Goal: Task Accomplishment & Management: Manage account settings

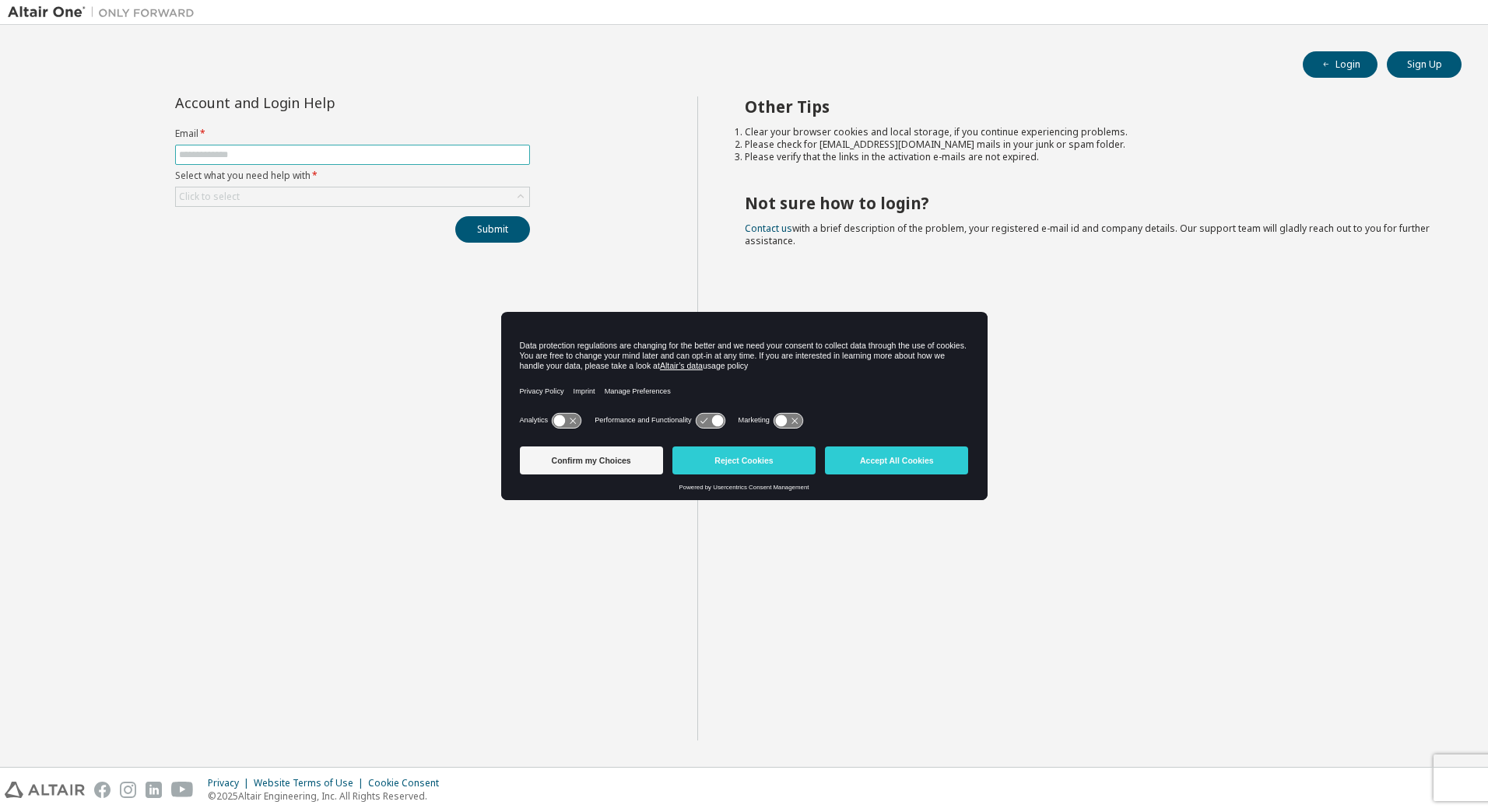
click at [282, 158] on input "text" at bounding box center [352, 154] width 347 height 12
type input "**********"
click at [274, 201] on div "Click to select" at bounding box center [352, 197] width 353 height 19
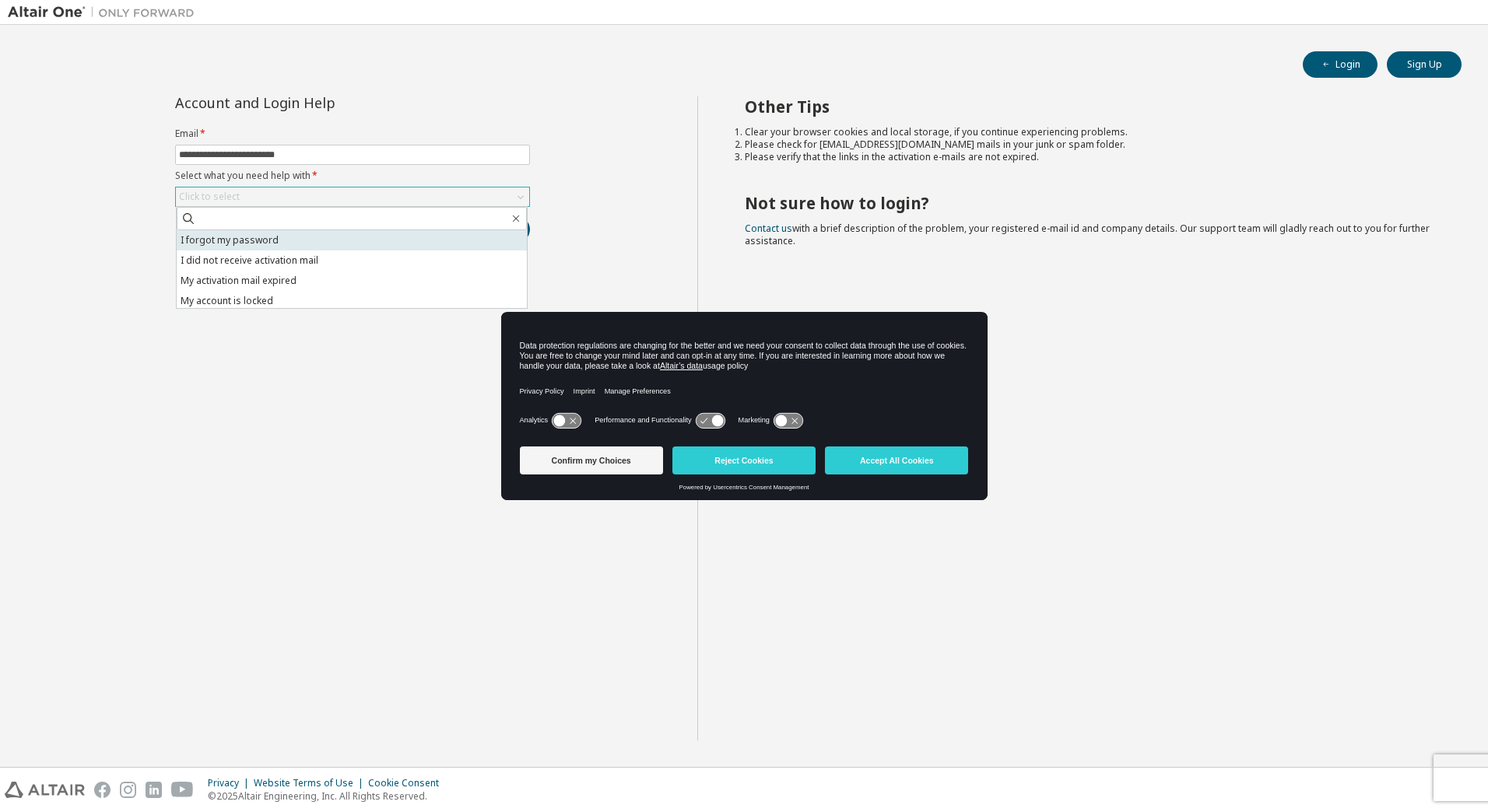
click at [257, 238] on li "I forgot my password" at bounding box center [351, 241] width 350 height 20
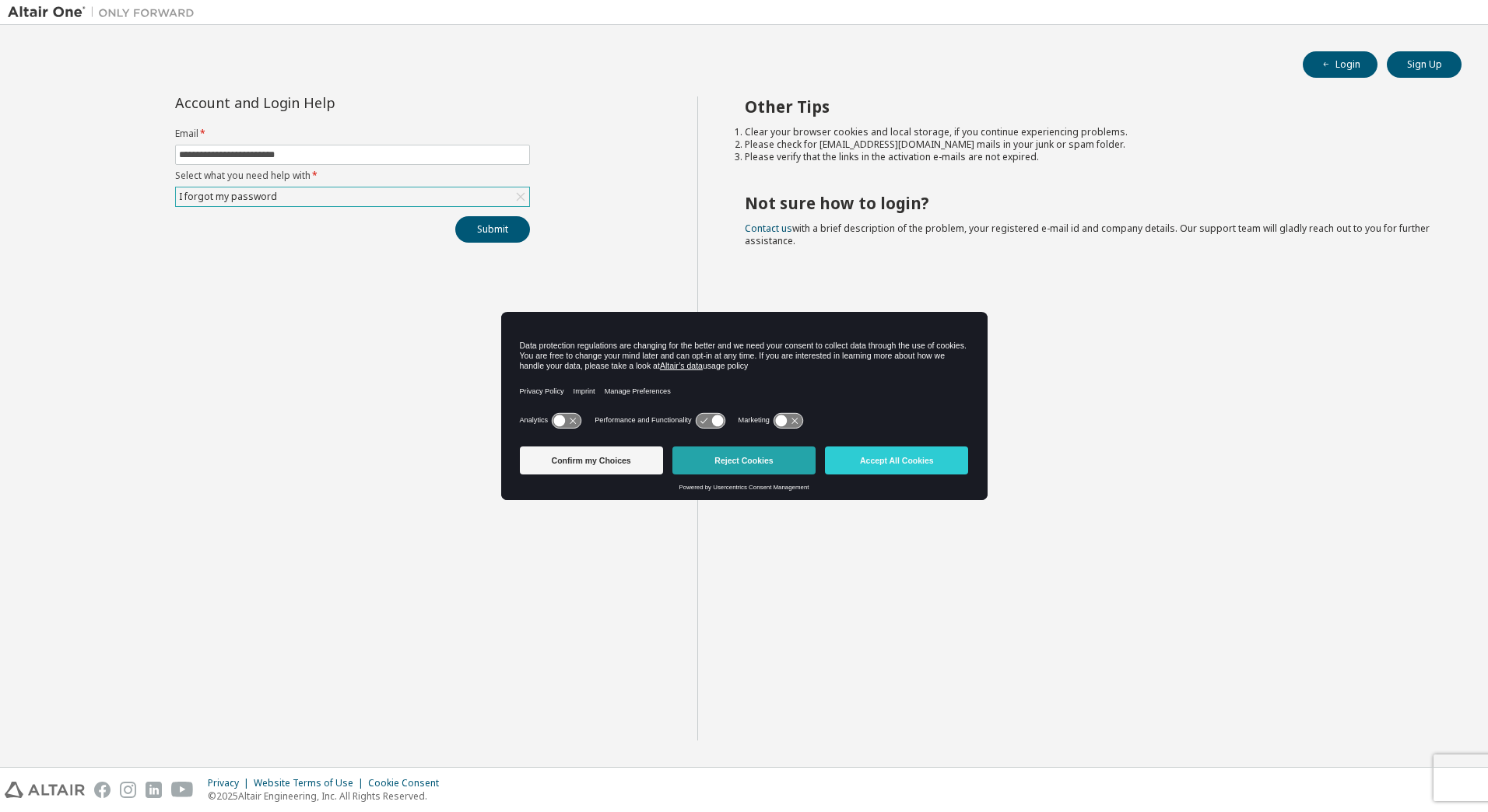
click at [735, 462] on button "Reject Cookies" at bounding box center [744, 461] width 143 height 28
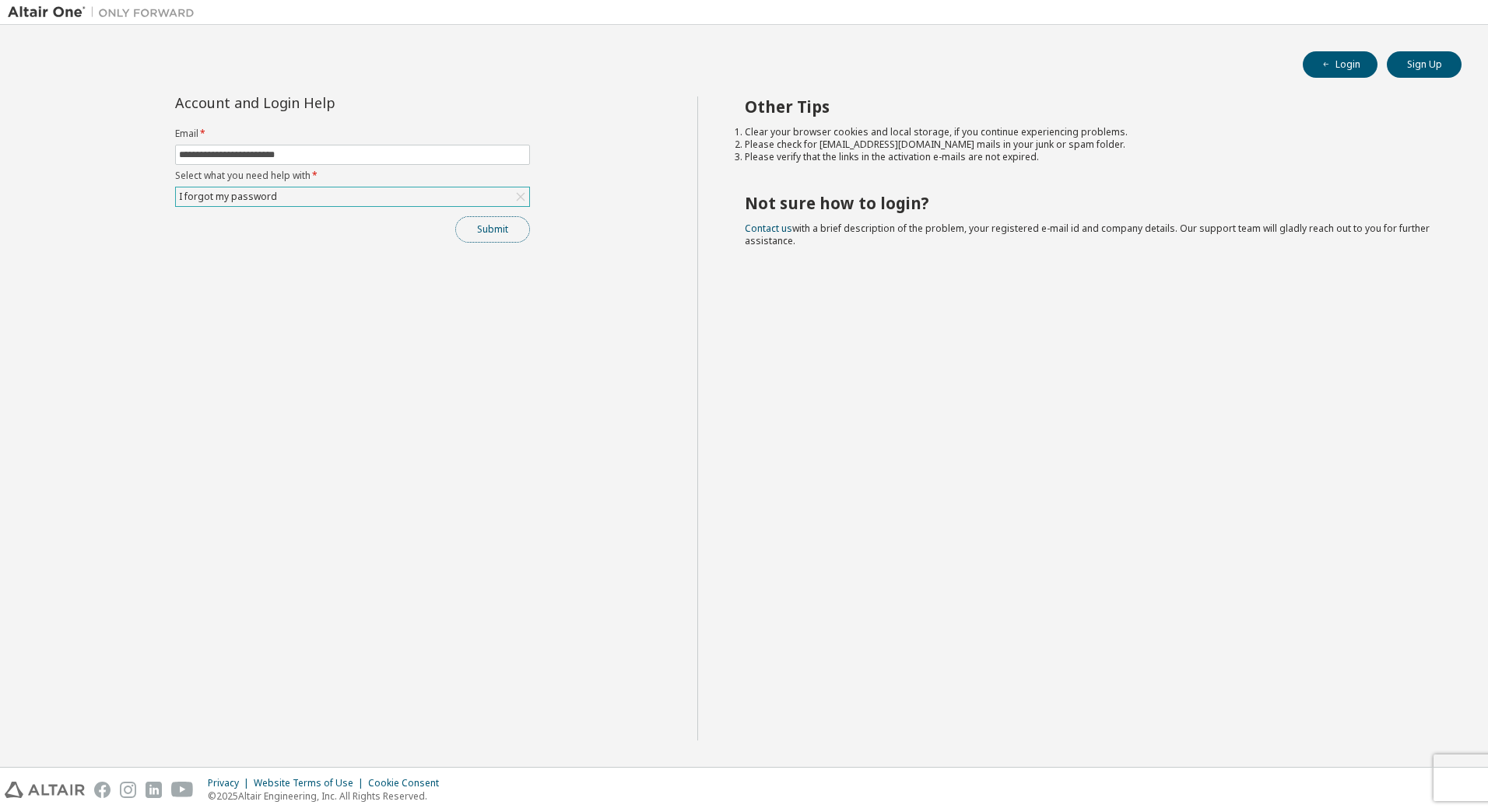
click at [485, 230] on button "Submit" at bounding box center [493, 229] width 74 height 26
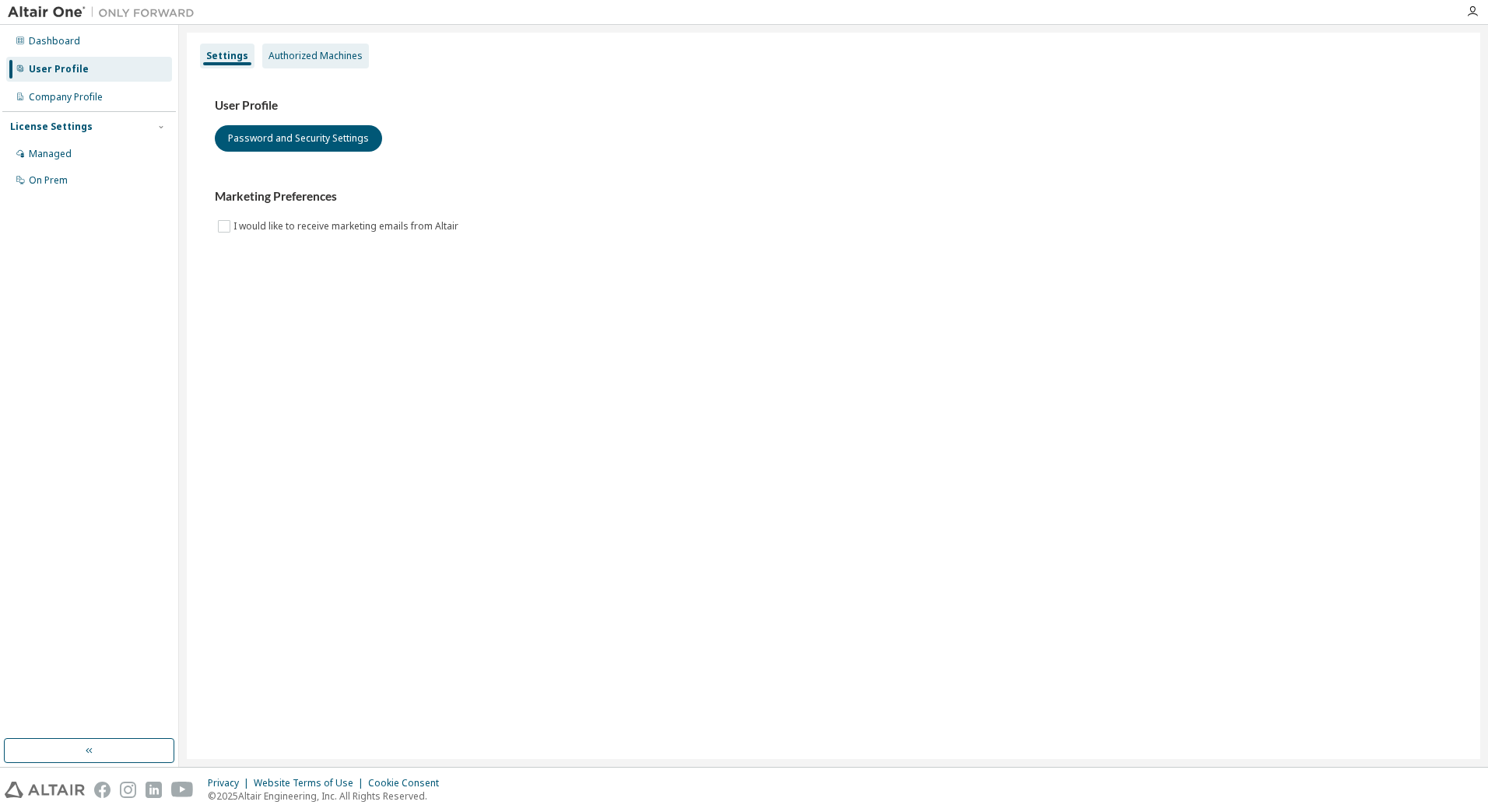
click at [304, 56] on div "Authorized Machines" at bounding box center [315, 56] width 94 height 12
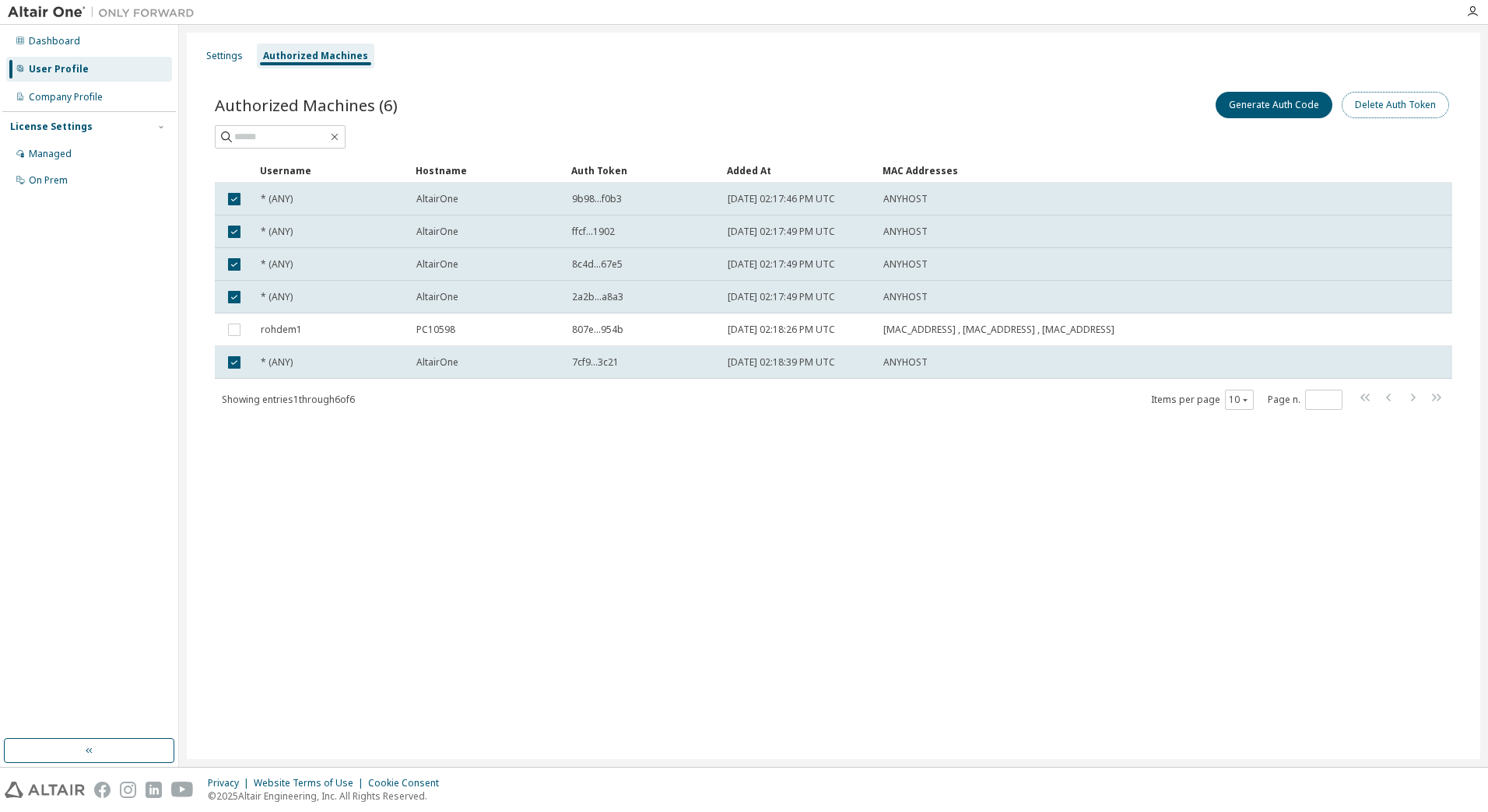
click at [1420, 96] on button "Delete Auth Token" at bounding box center [1396, 105] width 108 height 26
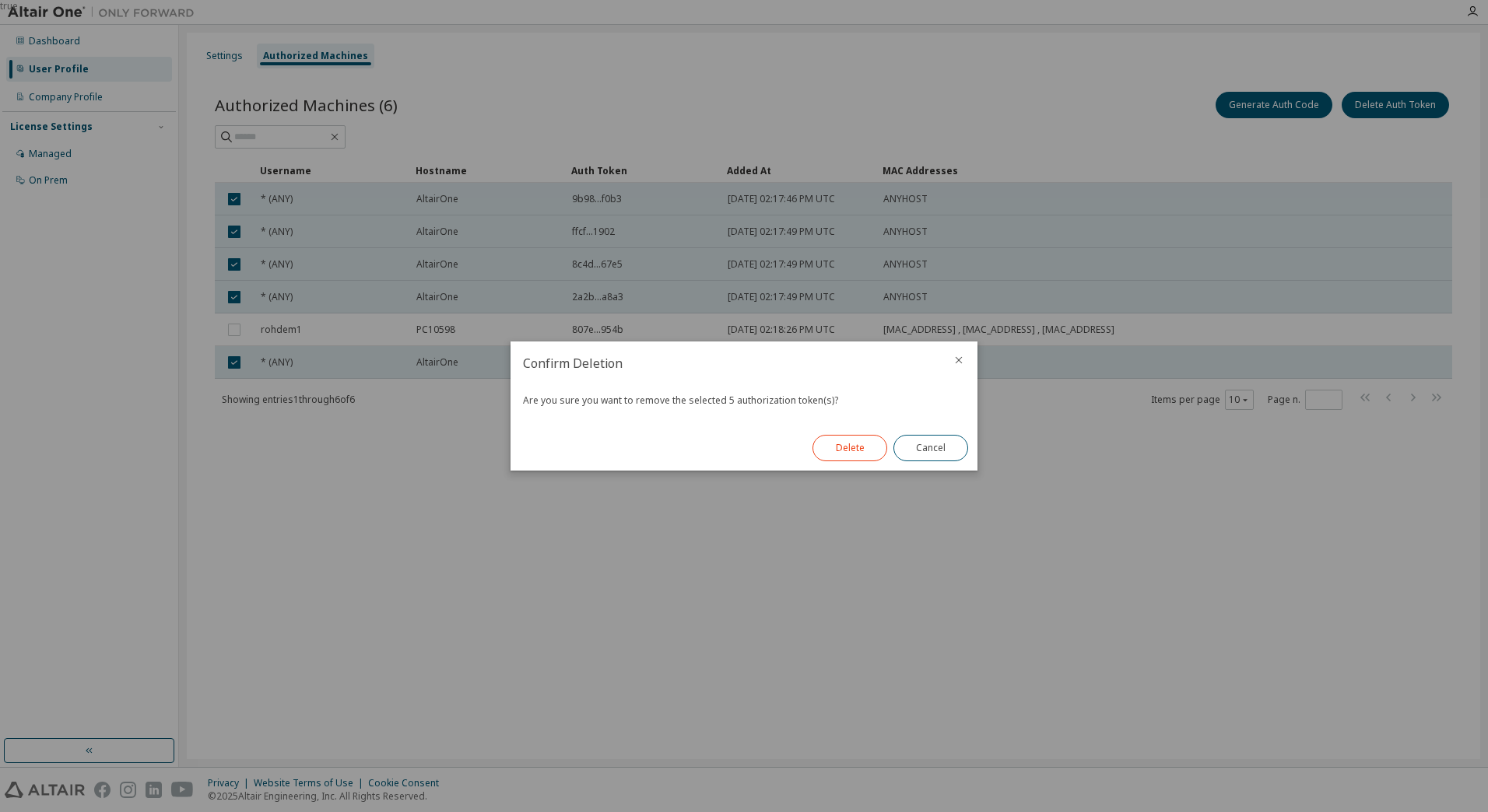
click at [842, 452] on button "Delete" at bounding box center [849, 448] width 74 height 26
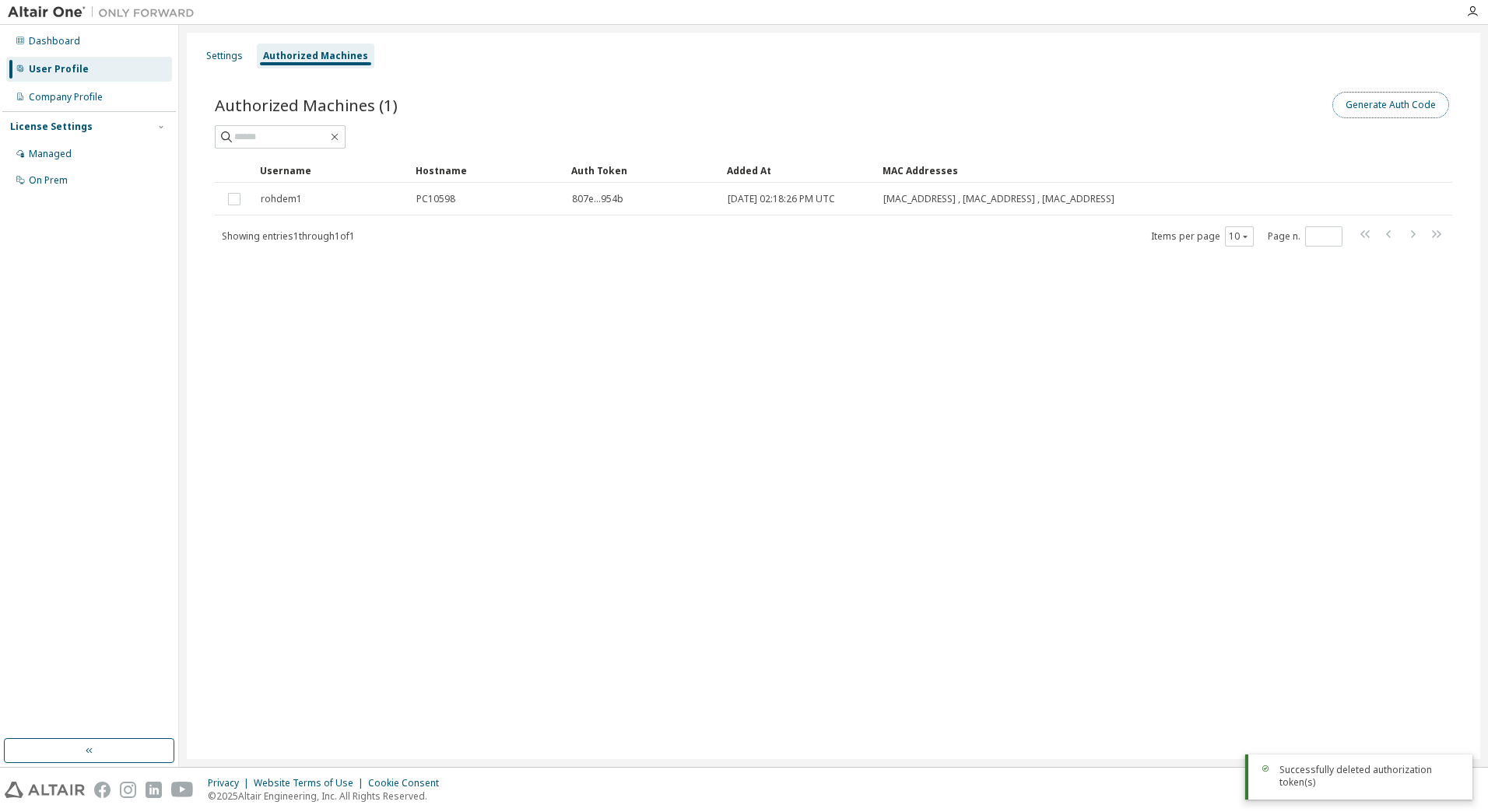
click at [1361, 108] on button "Generate Auth Code" at bounding box center [1391, 105] width 117 height 26
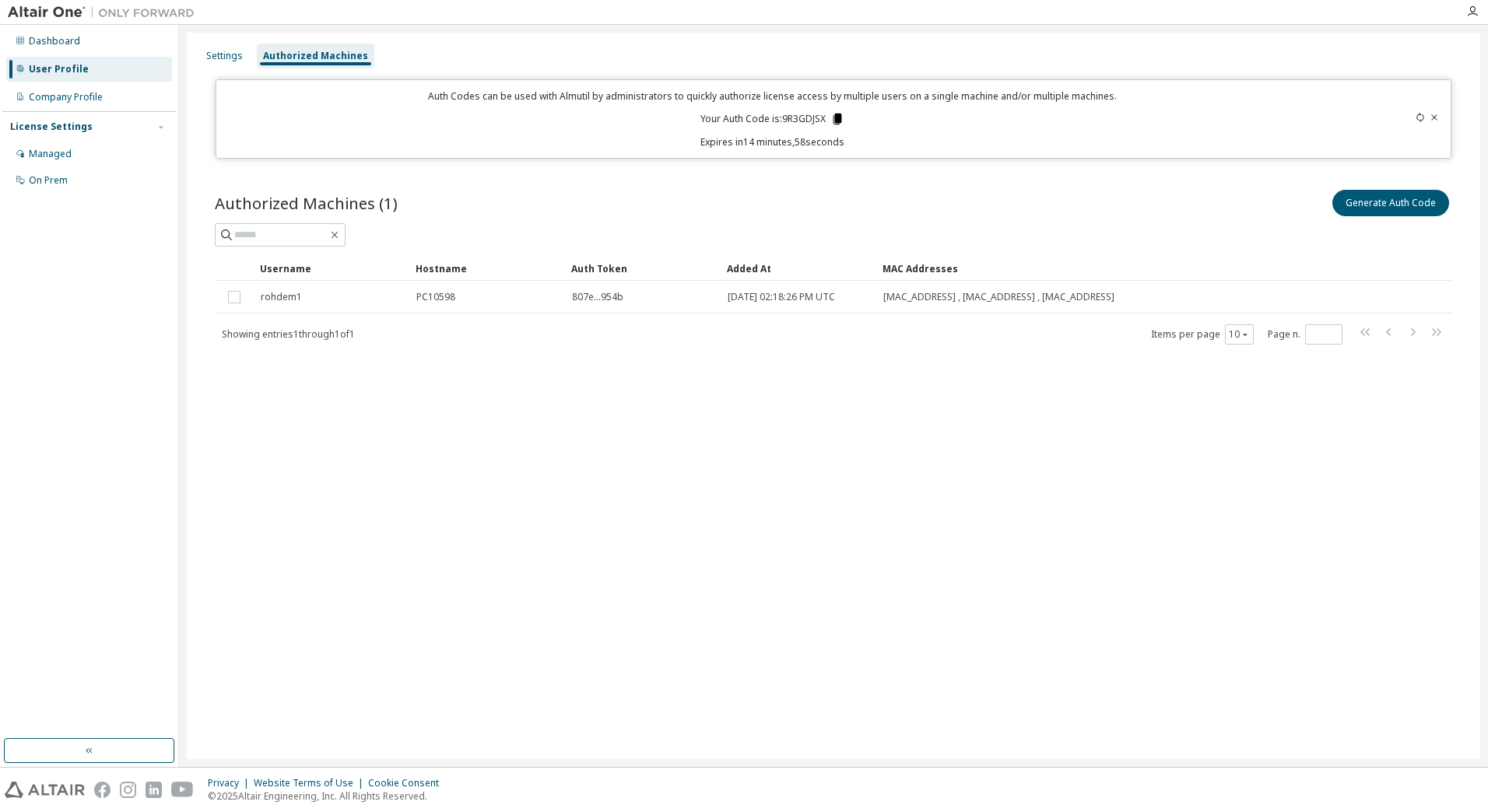
click at [836, 117] on icon at bounding box center [837, 119] width 8 height 11
click at [1470, 12] on icon "button" at bounding box center [1472, 11] width 12 height 12
